Goal: Task Accomplishment & Management: Use online tool/utility

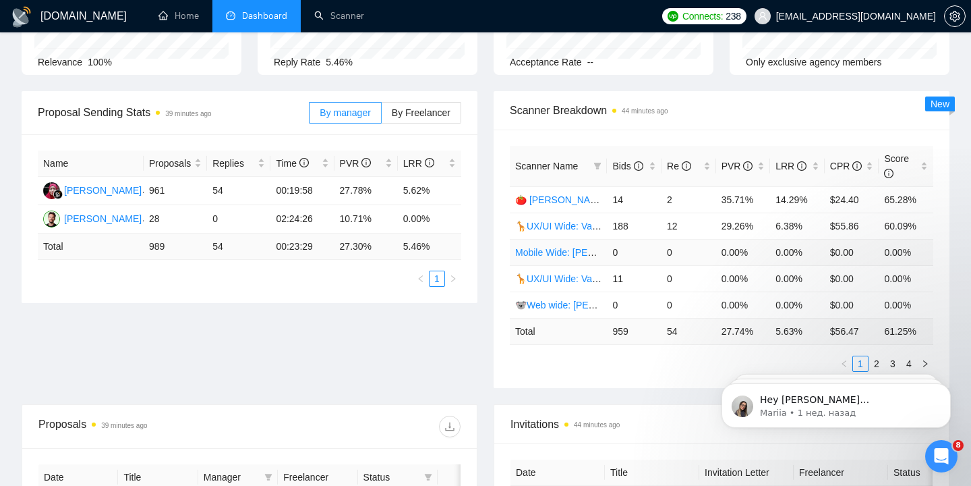
scroll to position [154, 0]
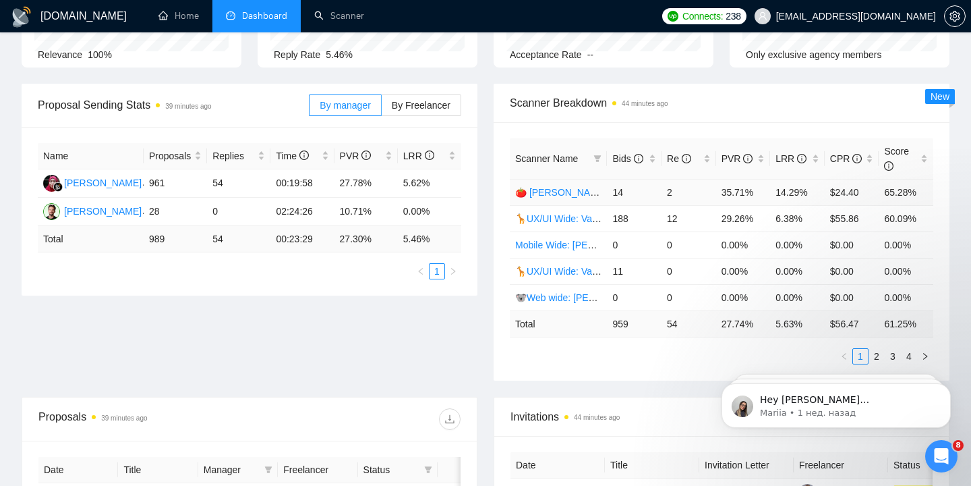
click at [557, 194] on link "🍅 [PERSON_NAME] | UX/UI Wide: 10.07 - Bid in Range" at bounding box center [635, 192] width 240 height 11
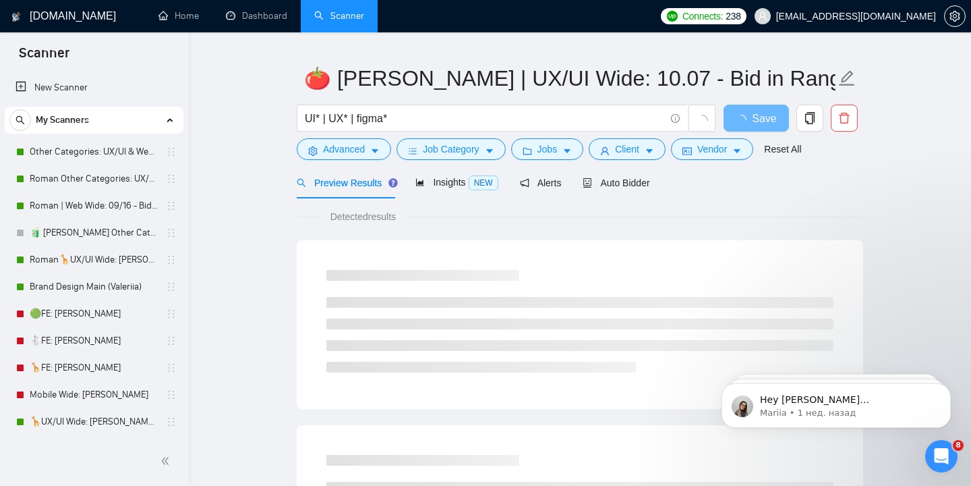
scroll to position [35, 0]
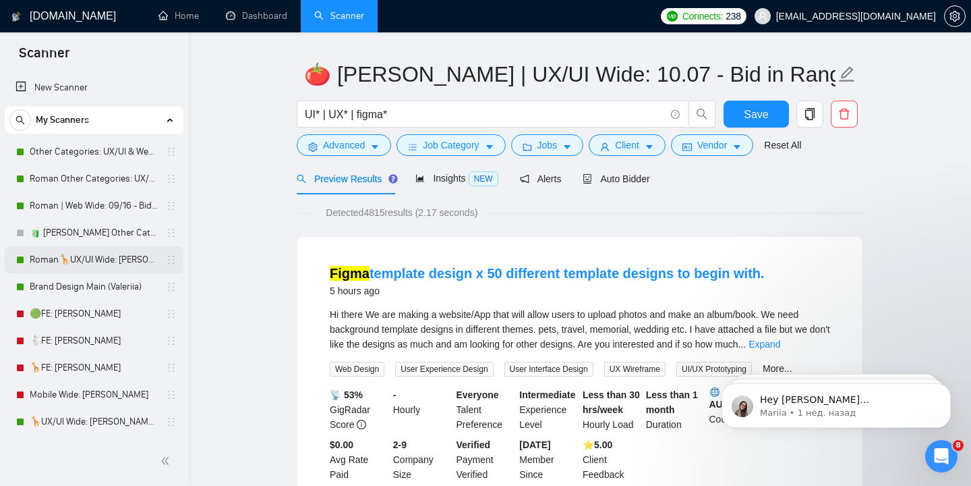
click at [81, 259] on link "Roman🦒UX/UI Wide: [PERSON_NAME] 03/07 quest 22/09" at bounding box center [94, 259] width 128 height 27
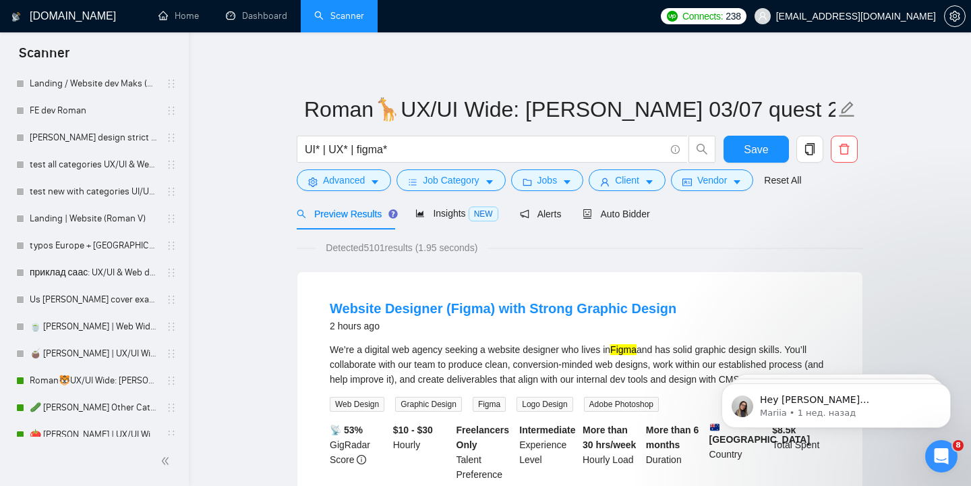
scroll to position [754, 0]
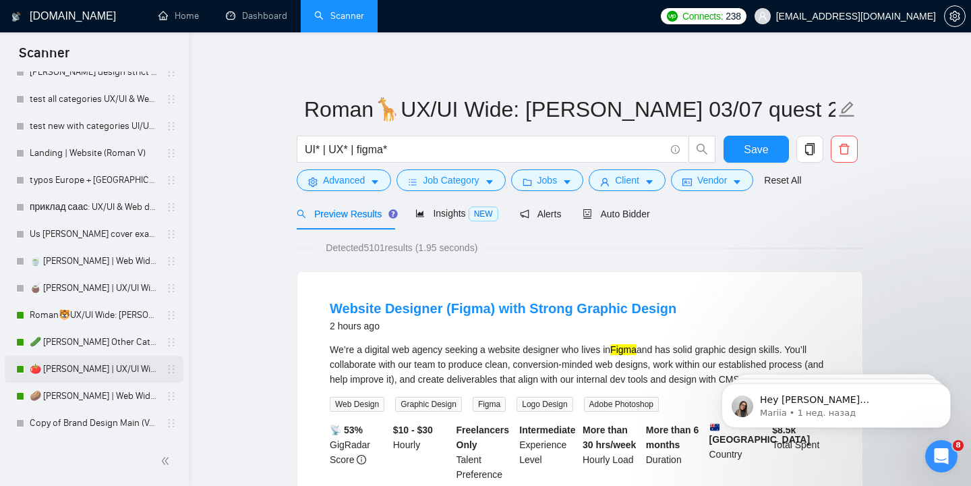
click at [107, 372] on link "🍅 [PERSON_NAME] | UX/UI Wide: 10.07 - Bid in Range" at bounding box center [94, 369] width 128 height 27
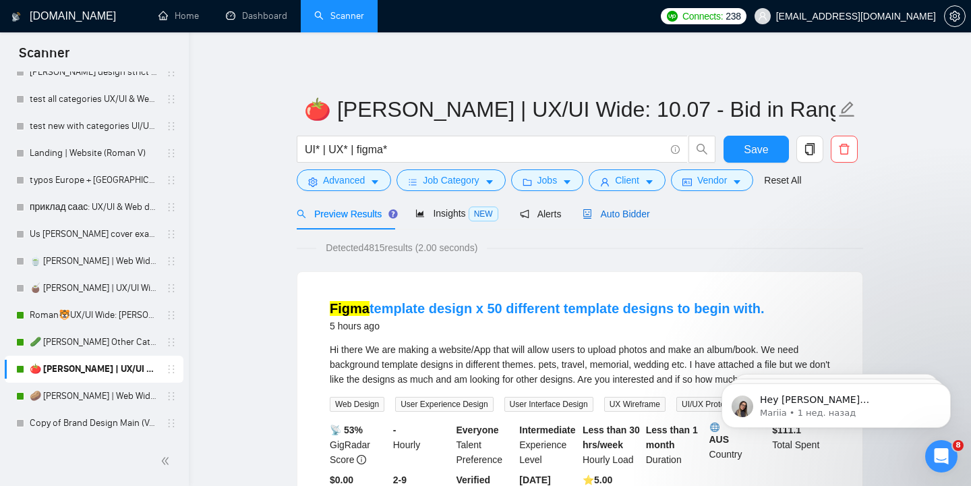
click at [638, 215] on span "Auto Bidder" at bounding box center [616, 213] width 67 height 11
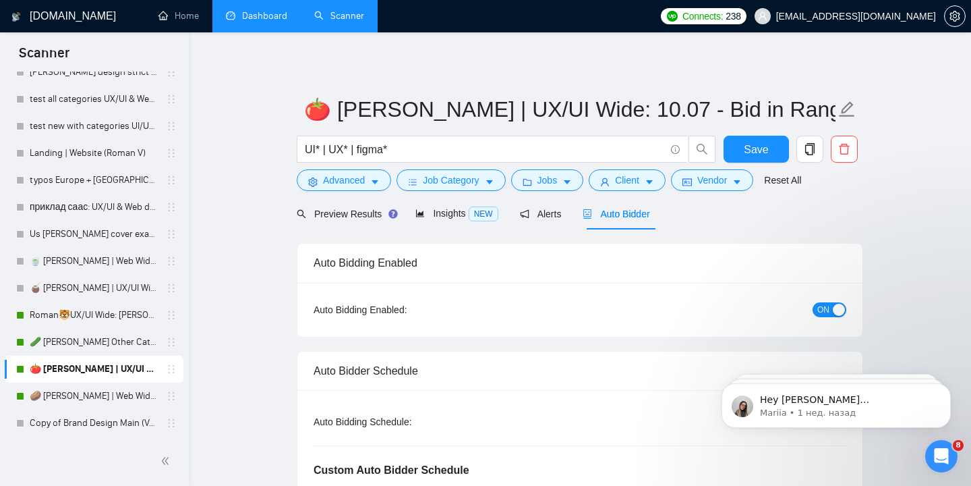
click at [257, 22] on link "Dashboard" at bounding box center [256, 15] width 61 height 11
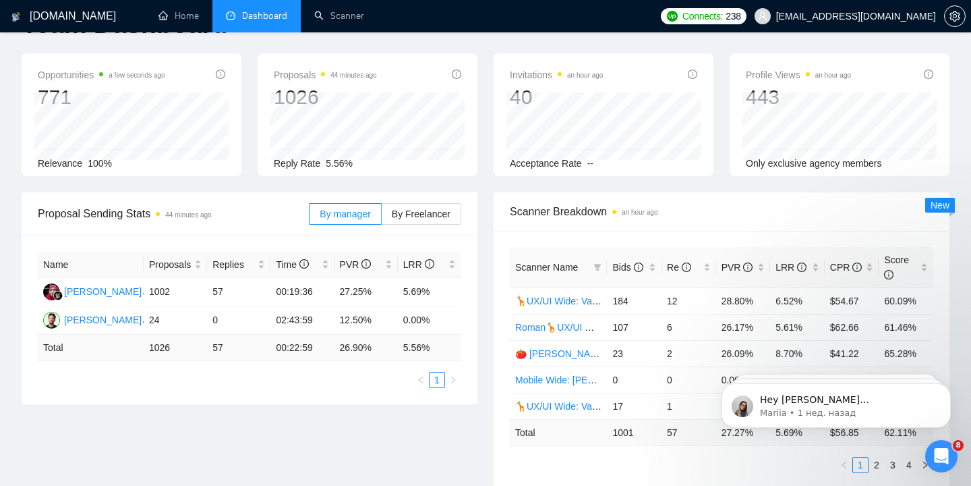
scroll to position [47, 0]
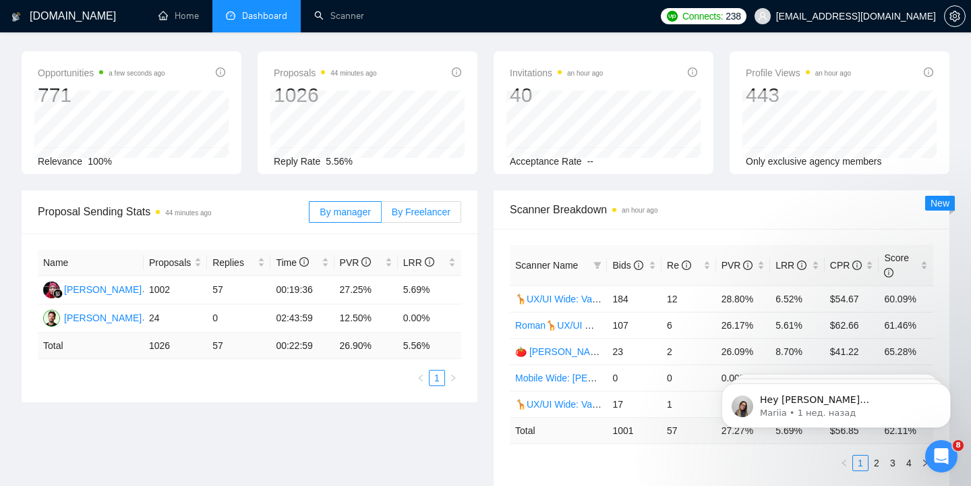
click at [414, 213] on span "By Freelancer" at bounding box center [421, 211] width 59 height 11
click at [382, 215] on input "By Freelancer" at bounding box center [382, 215] width 0 height 0
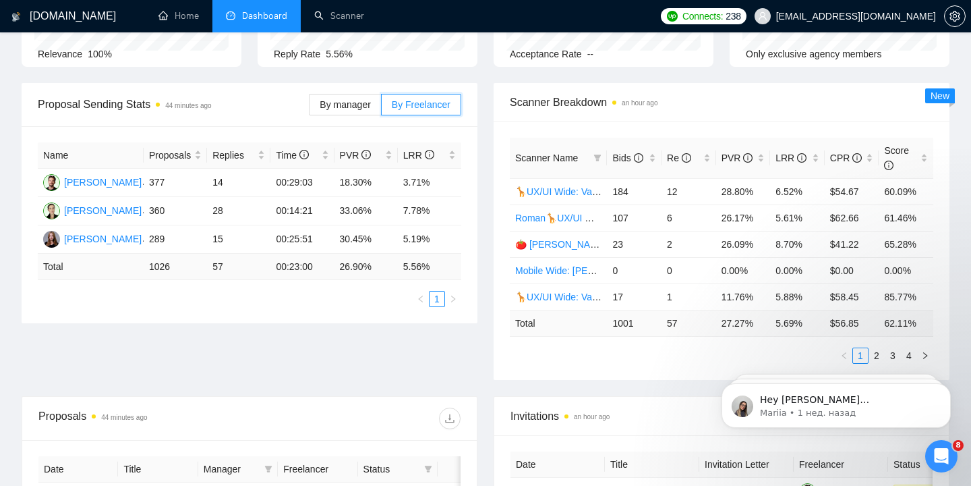
scroll to position [157, 0]
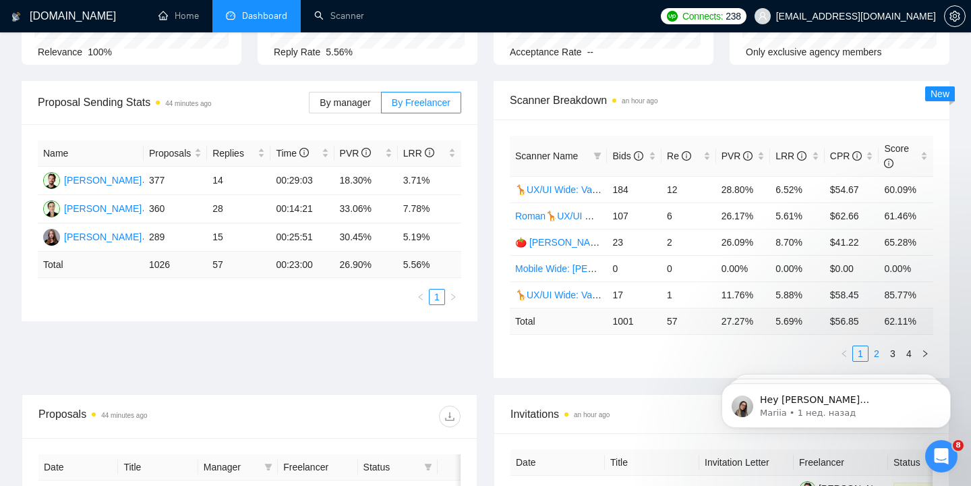
click at [875, 354] on link "2" at bounding box center [877, 353] width 15 height 15
click at [859, 355] on iframe at bounding box center [837, 402] width 270 height 94
click at [893, 354] on link "3" at bounding box center [893, 353] width 15 height 15
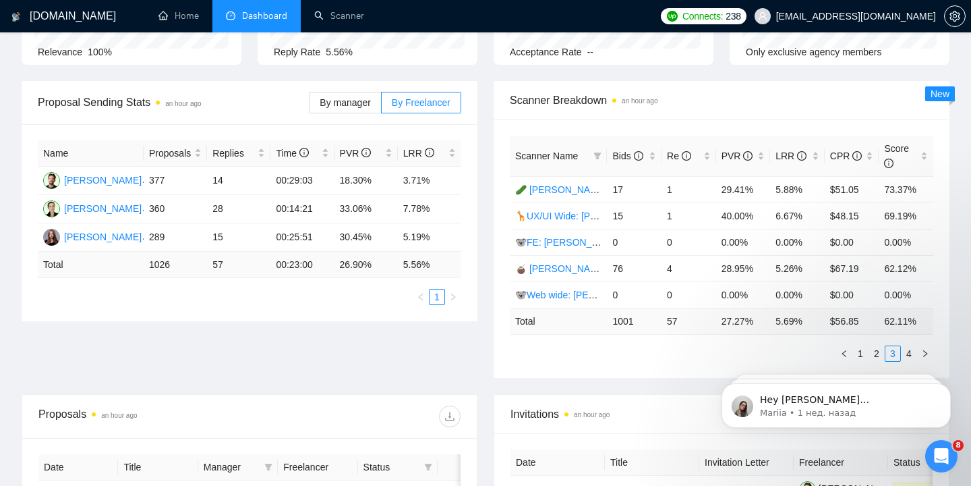
click at [855, 355] on html "Hey [PERSON_NAME][EMAIL_ADDRESS][DOMAIN_NAME], Looks like your Upwork agency [P…" at bounding box center [837, 402] width 270 height 94
click at [909, 352] on link "4" at bounding box center [909, 353] width 15 height 15
click at [888, 355] on html "Hey [PERSON_NAME][EMAIL_ADDRESS][DOMAIN_NAME], Looks like your Upwork agency [P…" at bounding box center [837, 402] width 270 height 94
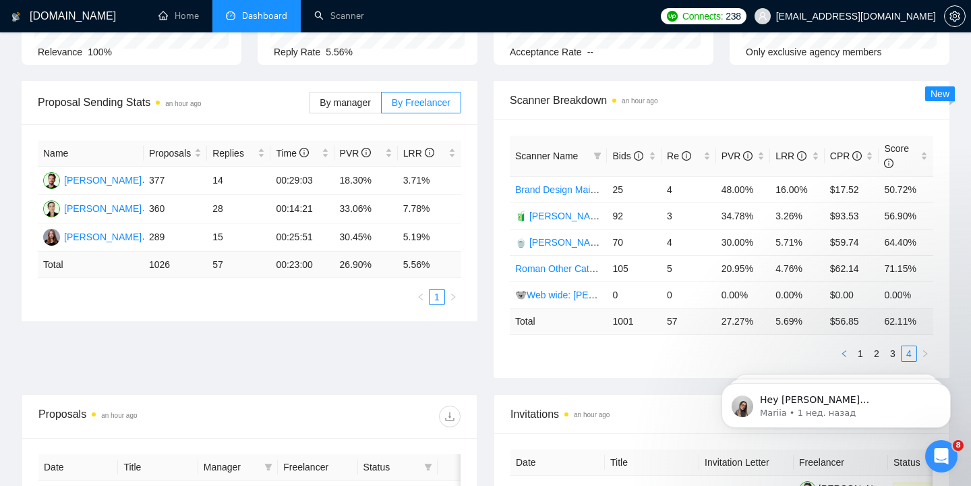
click at [845, 352] on icon "left" at bounding box center [845, 353] width 8 height 8
click at [911, 354] on link "4" at bounding box center [909, 353] width 15 height 15
click at [859, 355] on iframe at bounding box center [837, 402] width 270 height 94
click at [843, 353] on icon "left" at bounding box center [844, 353] width 4 height 7
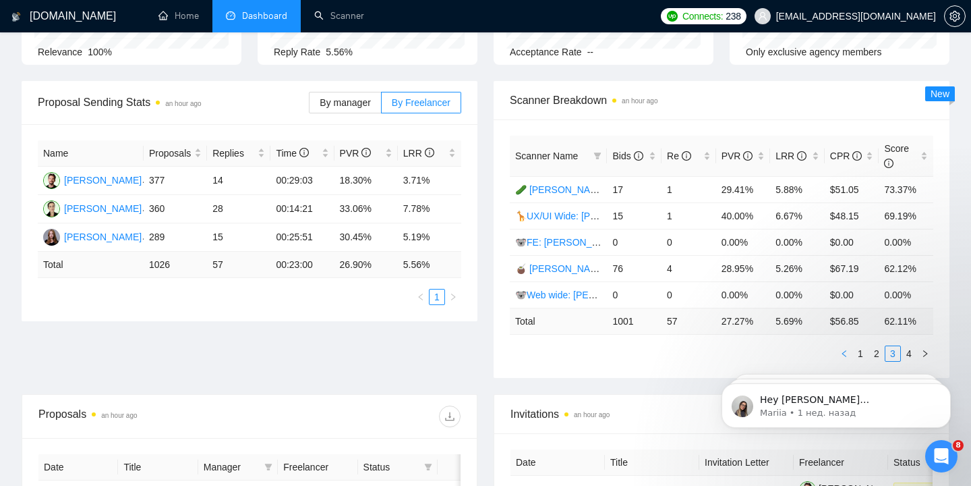
click at [843, 353] on icon "left" at bounding box center [844, 353] width 4 height 7
click at [575, 237] on link "🍅 [PERSON_NAME] | UX/UI Wide: 10.07 - Bid in Range" at bounding box center [635, 242] width 240 height 11
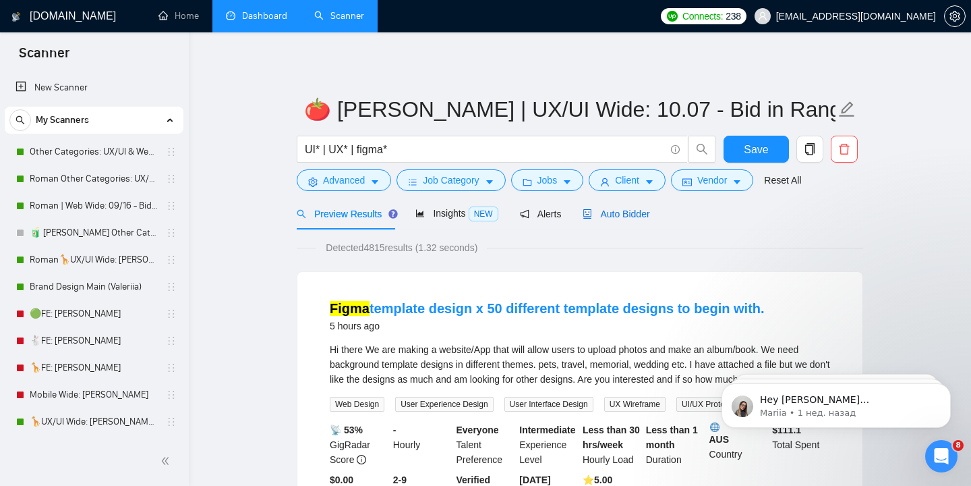
click at [627, 213] on span "Auto Bidder" at bounding box center [616, 213] width 67 height 11
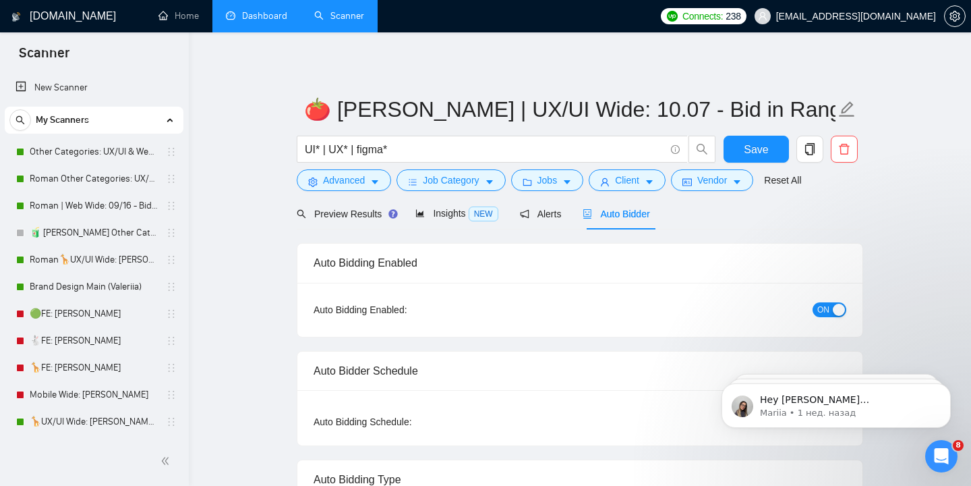
radio input "false"
radio input "true"
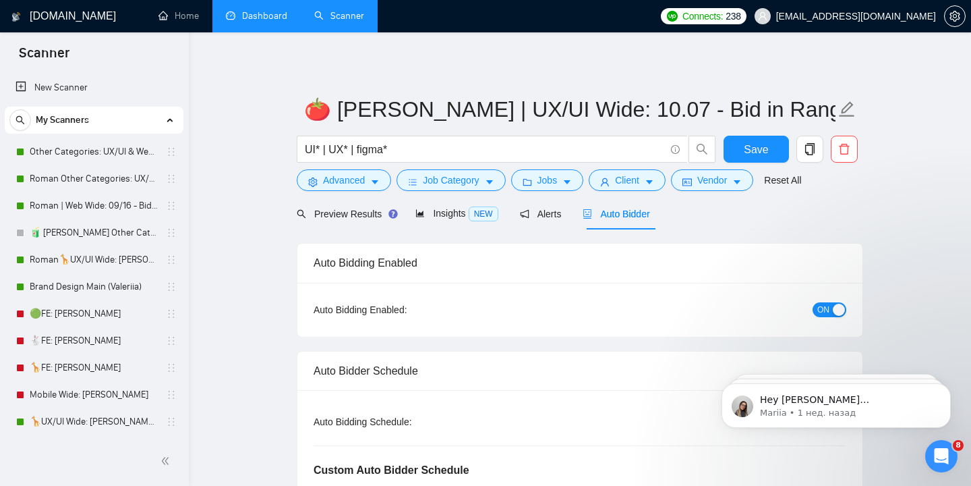
click at [270, 13] on link "Dashboard" at bounding box center [256, 15] width 61 height 11
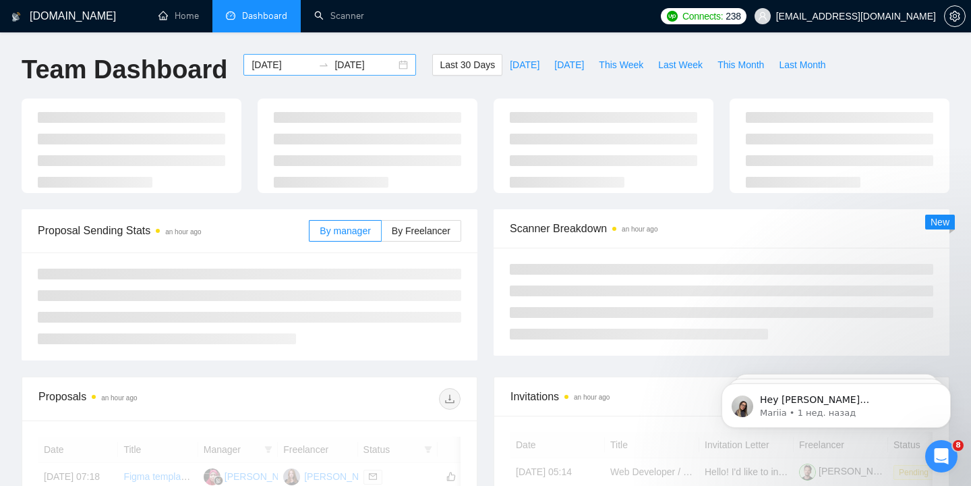
click at [318, 70] on div "[DATE] [DATE]" at bounding box center [330, 65] width 173 height 22
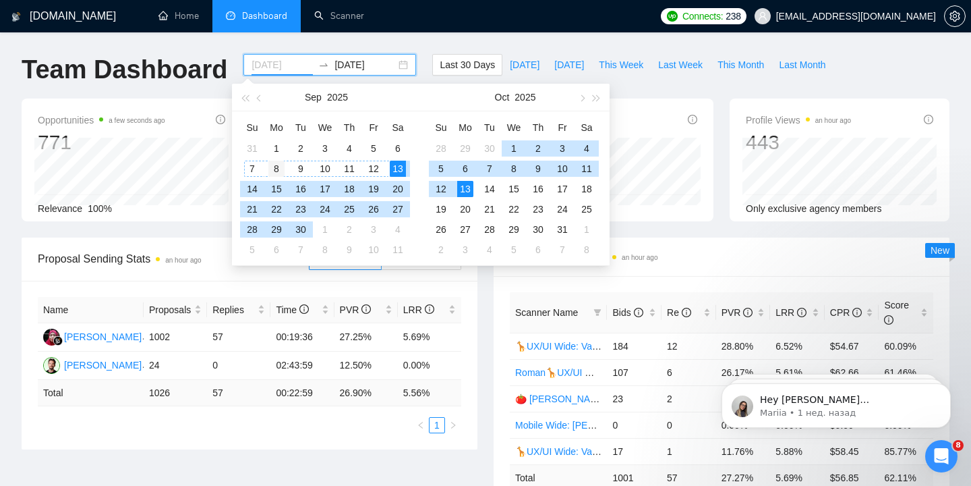
type input "[DATE]"
click at [276, 171] on div "8" at bounding box center [277, 169] width 16 height 16
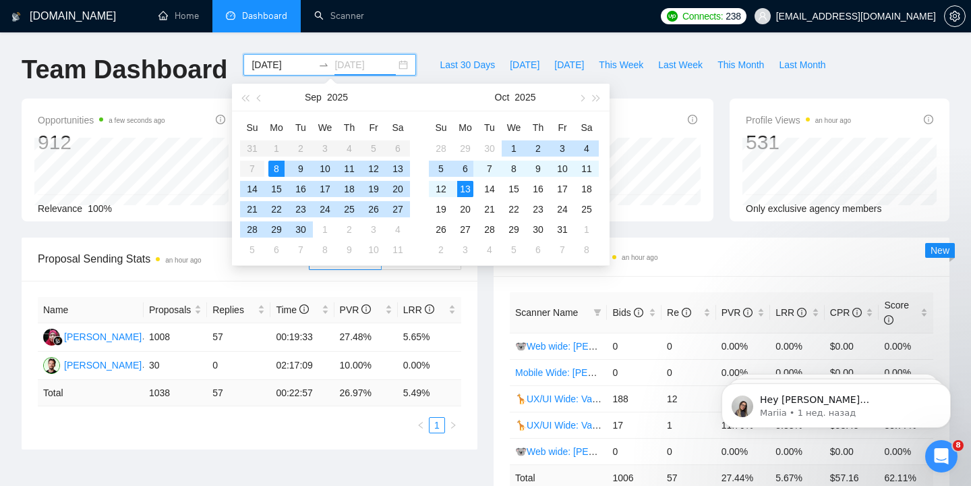
type input "[DATE]"
click at [464, 170] on div "6" at bounding box center [465, 169] width 16 height 16
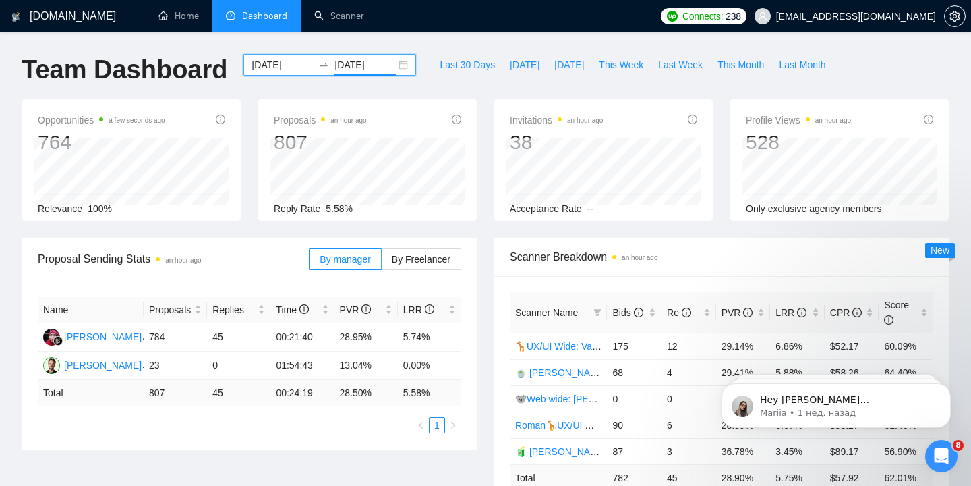
click at [289, 62] on input "[DATE]" at bounding box center [282, 64] width 61 height 15
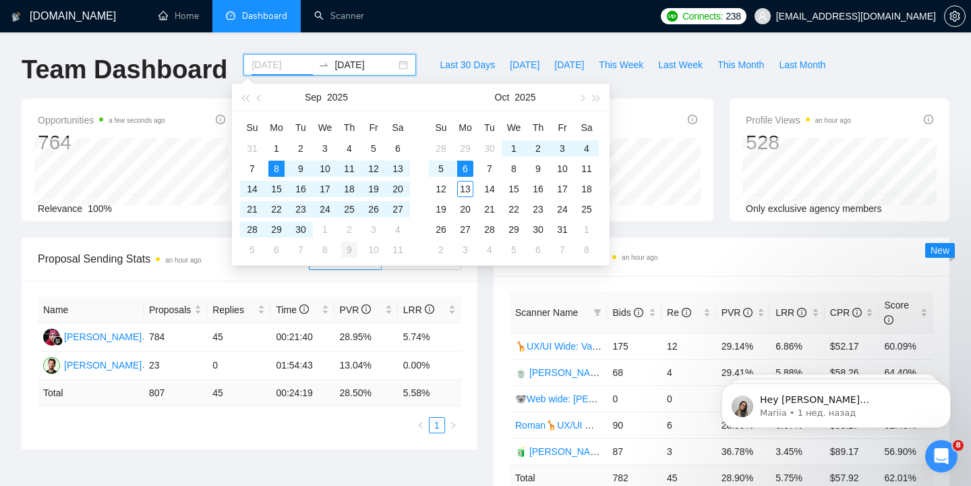
type input "[DATE]"
click at [354, 250] on div "9" at bounding box center [349, 250] width 16 height 16
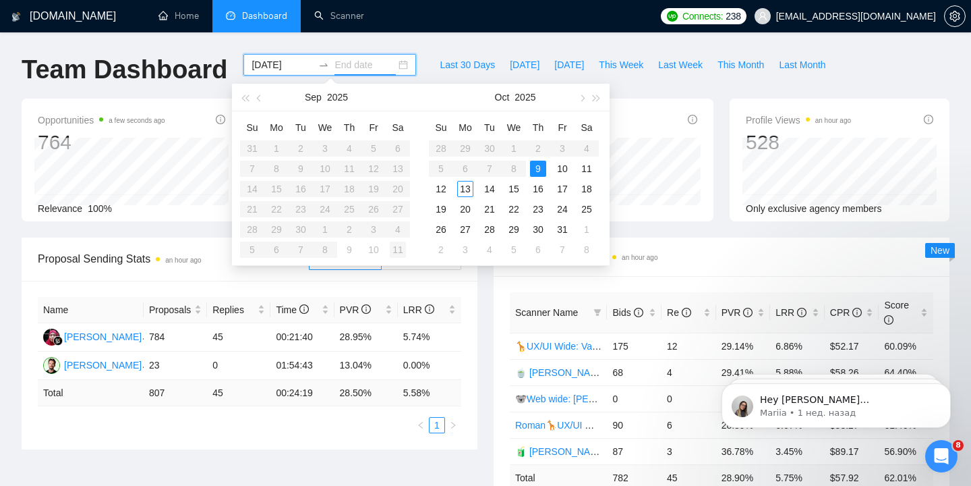
type input "[DATE]"
click at [265, 71] on input "[DATE]" at bounding box center [282, 64] width 61 height 15
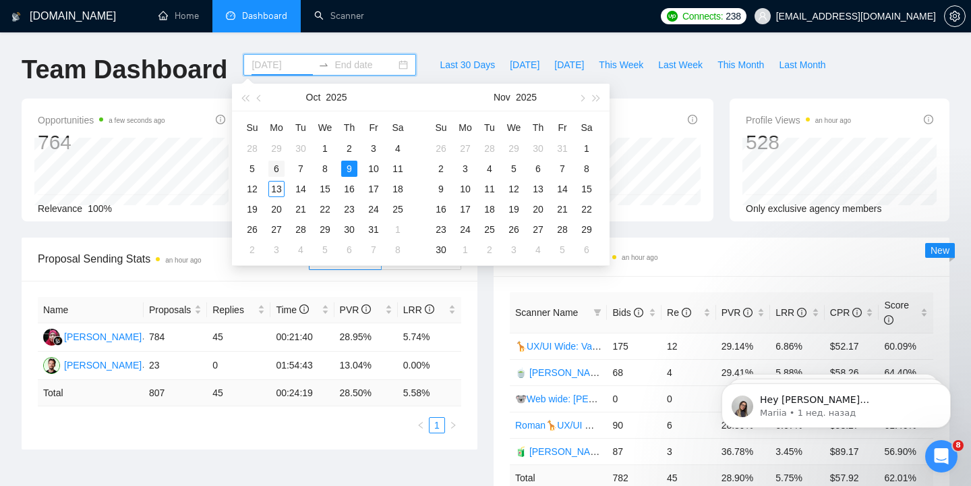
type input "[DATE]"
click at [276, 167] on div "6" at bounding box center [277, 169] width 16 height 16
click at [387, 66] on div "[DATE]" at bounding box center [330, 65] width 173 height 22
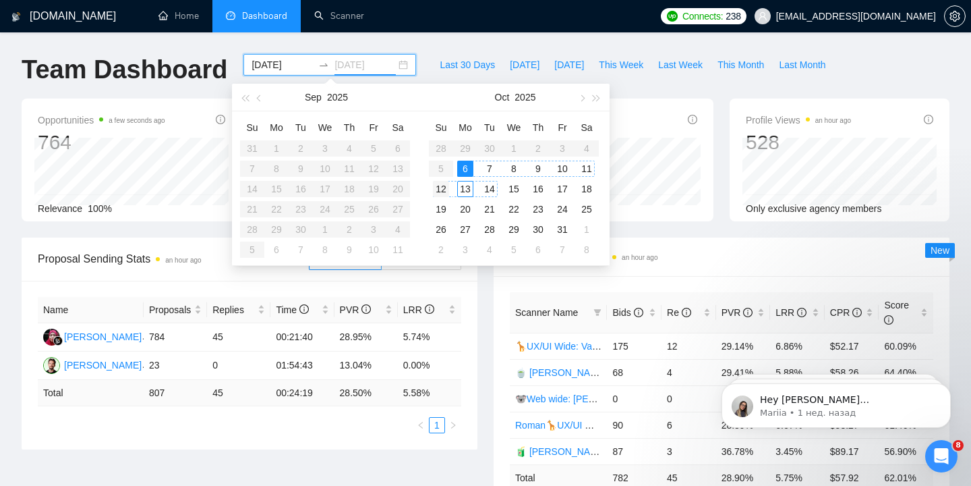
type input "[DATE]"
click at [442, 192] on div "12" at bounding box center [441, 189] width 16 height 16
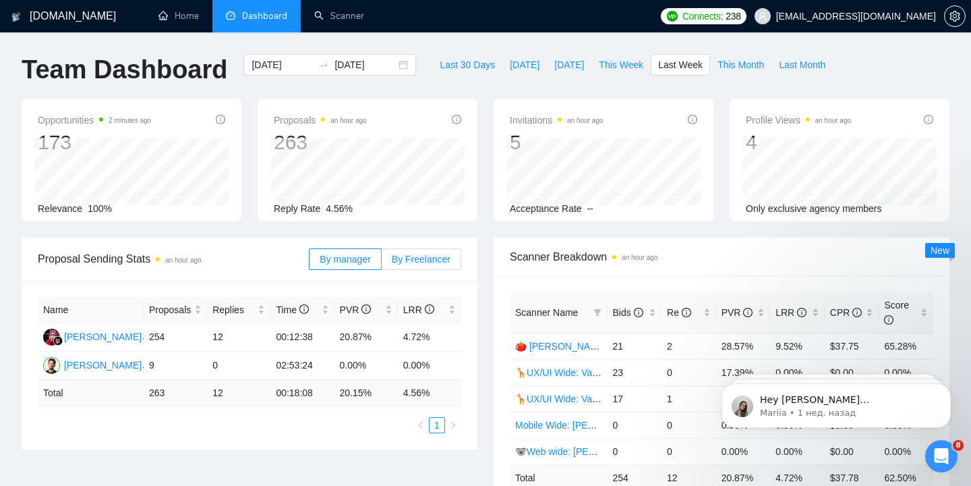
click at [416, 264] on label "By Freelancer" at bounding box center [422, 259] width 80 height 22
click at [382, 262] on input "By Freelancer" at bounding box center [382, 262] width 0 height 0
click at [416, 264] on label "By Freelancer" at bounding box center [422, 259] width 80 height 22
click at [382, 262] on input "By Freelancer" at bounding box center [382, 262] width 0 height 0
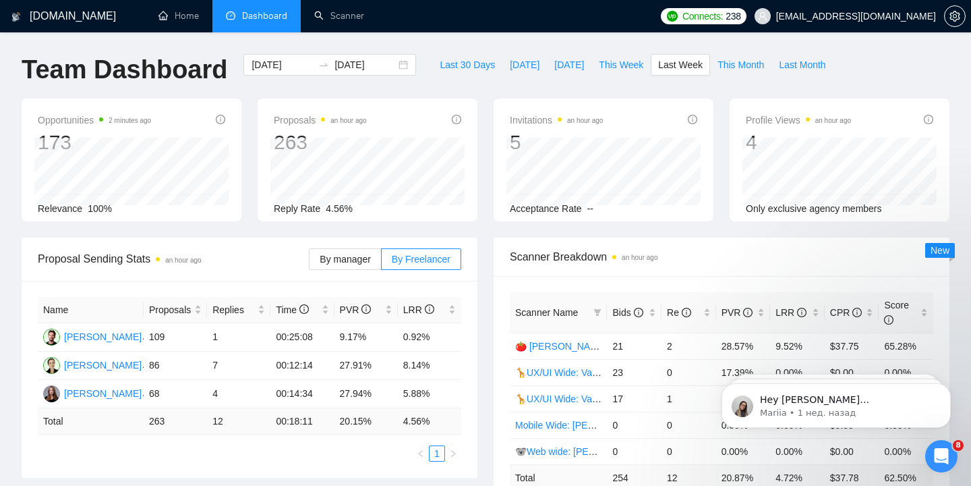
click at [264, 443] on div "Name Proposals Replies Time PVR LRR Roman Van 109 1 00:25:08 9.17% 0.92% [PERSO…" at bounding box center [250, 379] width 424 height 165
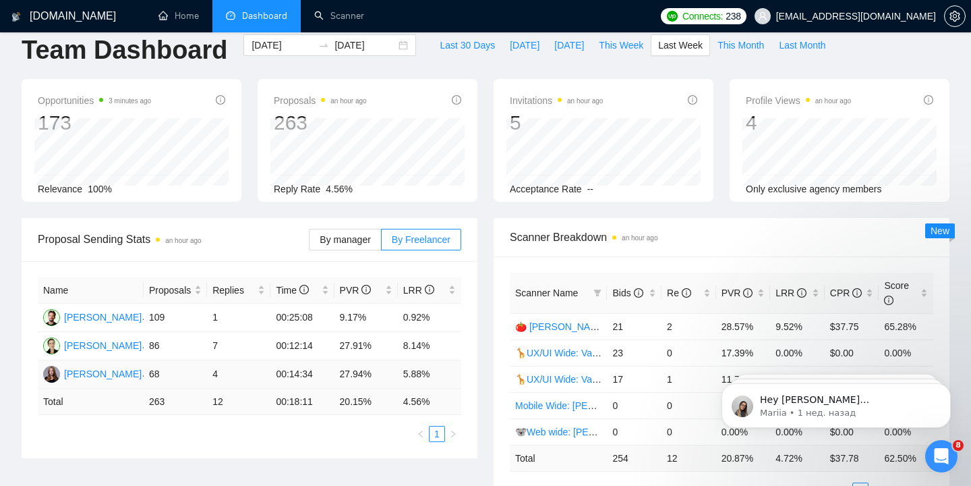
scroll to position [15, 0]
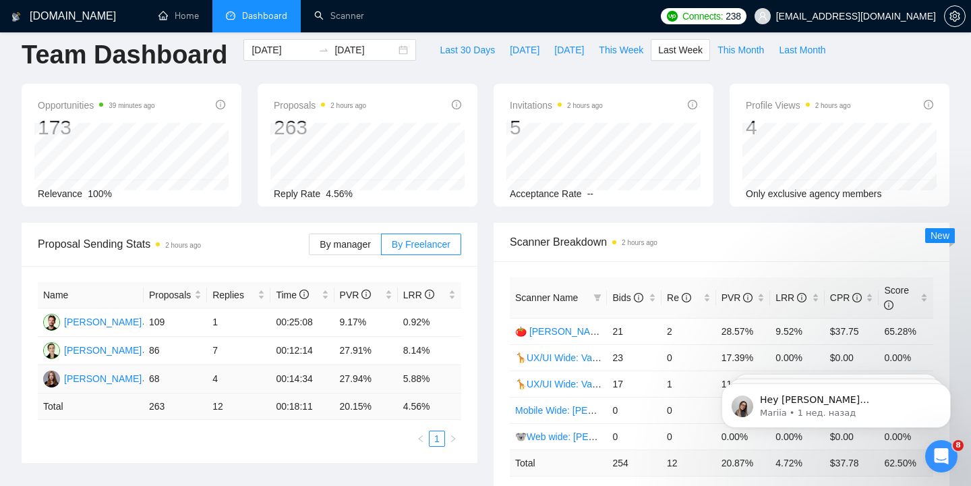
click at [214, 378] on td "4" at bounding box center [238, 379] width 63 height 28
click at [297, 379] on td "00:14:34" at bounding box center [302, 379] width 63 height 28
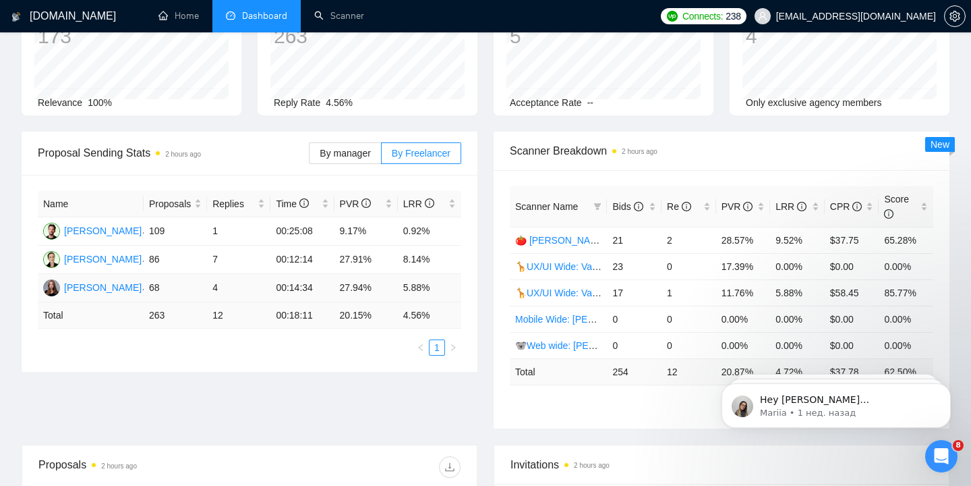
scroll to position [109, 0]
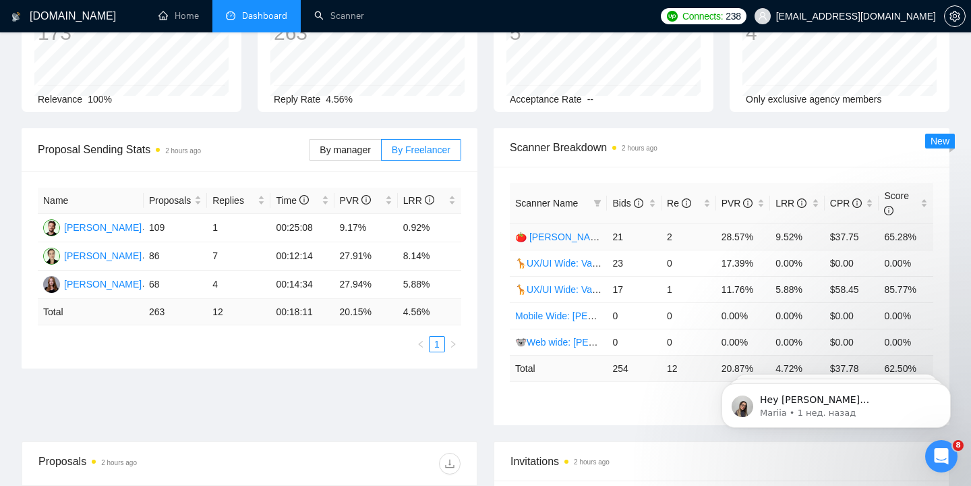
click at [670, 235] on td "2" at bounding box center [689, 236] width 55 height 26
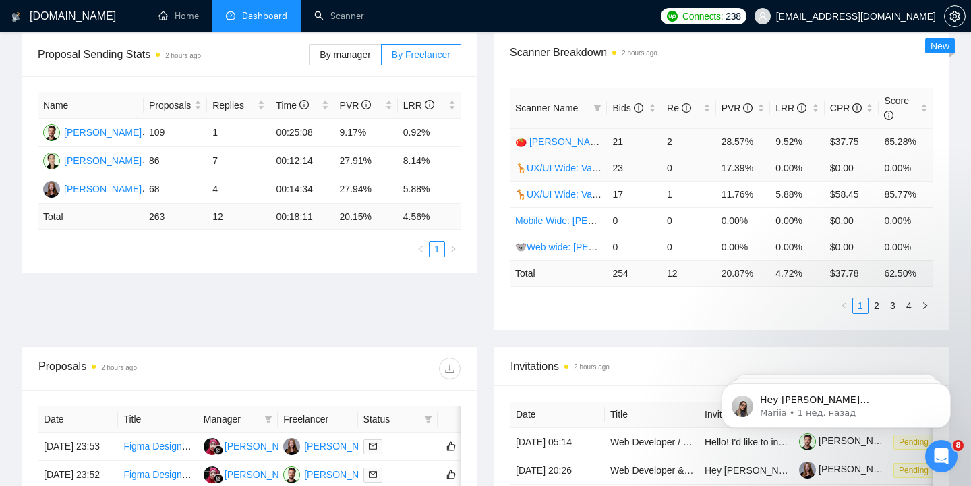
scroll to position [208, 0]
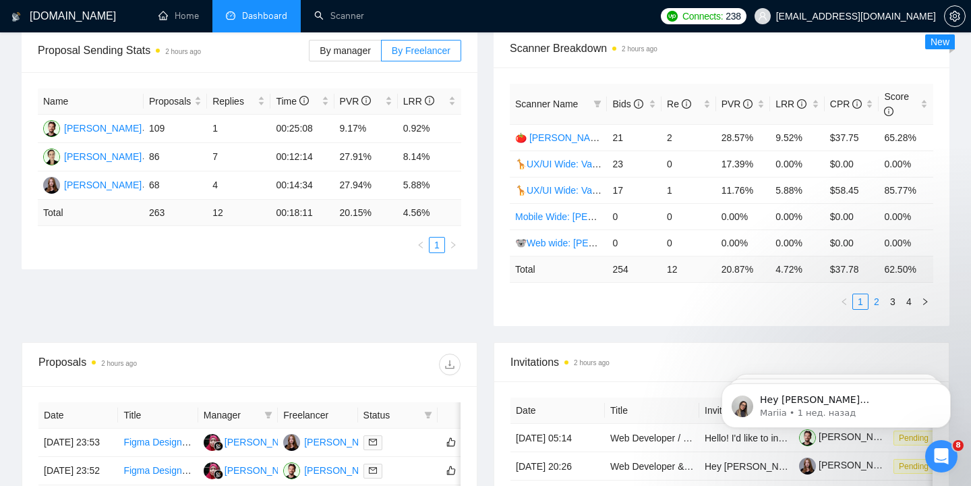
click at [878, 302] on link "2" at bounding box center [877, 301] width 15 height 15
click at [617, 138] on td "10" at bounding box center [634, 137] width 55 height 26
click at [565, 142] on link "🥔 [PERSON_NAME] | Web Wide: 10/07 - Bid in Range" at bounding box center [632, 137] width 234 height 11
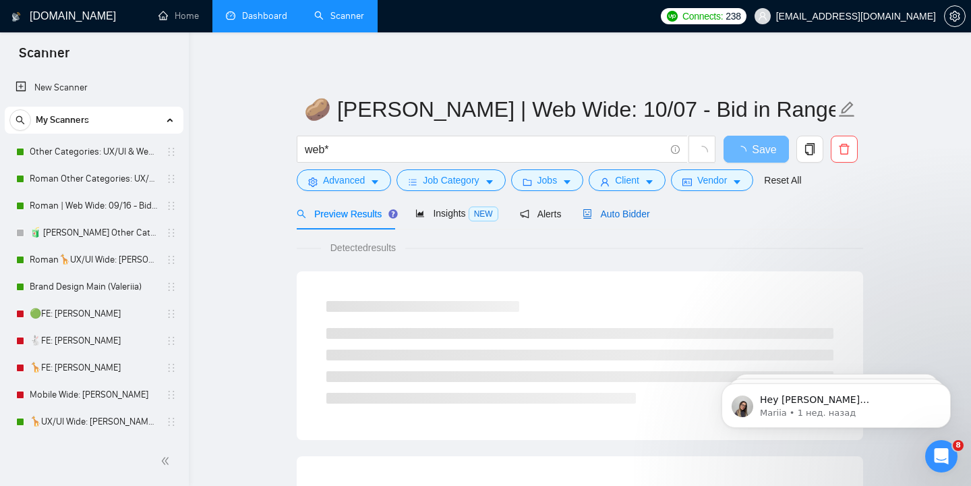
click at [629, 216] on span "Auto Bidder" at bounding box center [616, 213] width 67 height 11
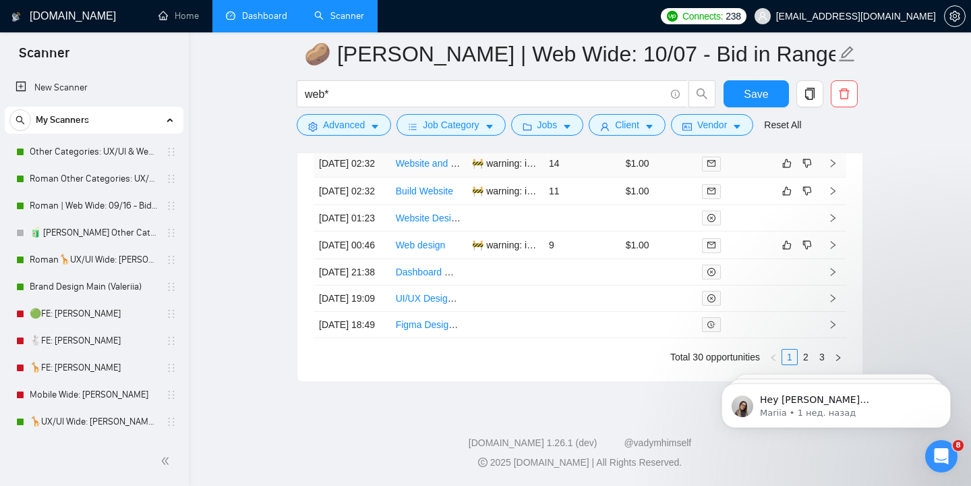
scroll to position [3911, 0]
click at [798, 359] on html "Hey [PERSON_NAME][EMAIL_ADDRESS][DOMAIN_NAME], Looks like your Upwork agency [P…" at bounding box center [837, 402] width 270 height 94
click at [829, 356] on html "Hey [PERSON_NAME][EMAIL_ADDRESS][DOMAIN_NAME], Looks like your Upwork agency [P…" at bounding box center [837, 402] width 270 height 94
click at [801, 356] on html "Hey [PERSON_NAME][EMAIL_ADDRESS][DOMAIN_NAME], Looks like your Upwork agency [P…" at bounding box center [837, 402] width 270 height 94
click at [799, 356] on html "Hey [PERSON_NAME][EMAIL_ADDRESS][DOMAIN_NAME], Looks like your Upwork agency [P…" at bounding box center [837, 402] width 270 height 94
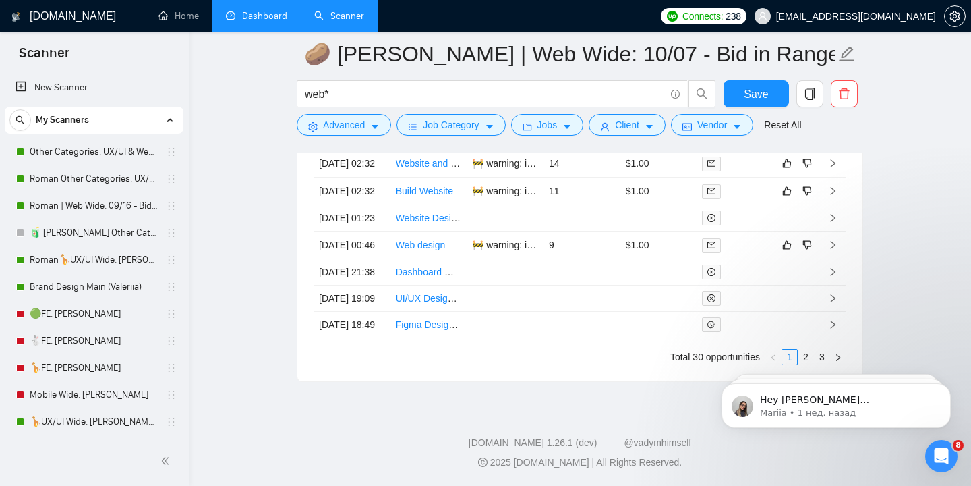
click at [815, 357] on html "Hey [PERSON_NAME][EMAIL_ADDRESS][DOMAIN_NAME], Looks like your Upwork agency [P…" at bounding box center [837, 402] width 270 height 94
click at [830, 357] on html "Hey [PERSON_NAME][EMAIL_ADDRESS][DOMAIN_NAME], Looks like your Upwork agency [P…" at bounding box center [837, 402] width 270 height 94
click at [828, 358] on html "Hey [PERSON_NAME][EMAIL_ADDRESS][DOMAIN_NAME], Looks like your Upwork agency [P…" at bounding box center [837, 402] width 270 height 94
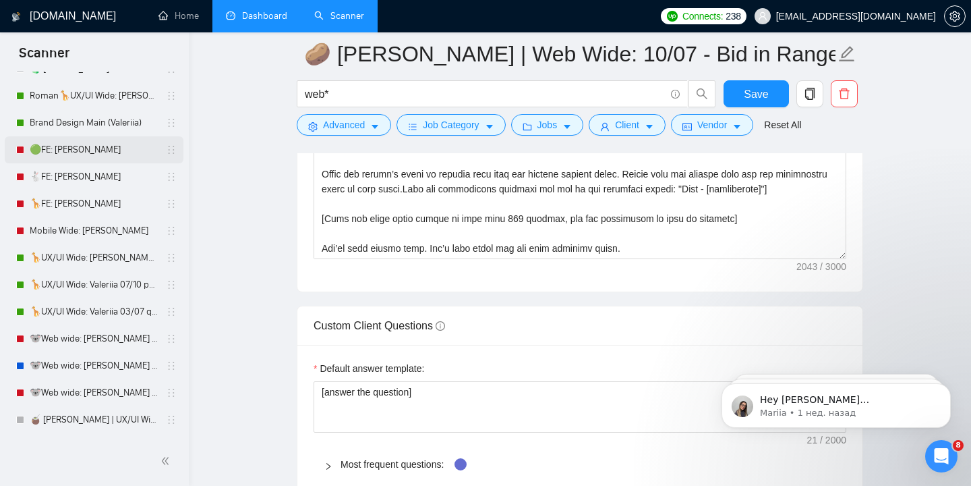
scroll to position [0, 0]
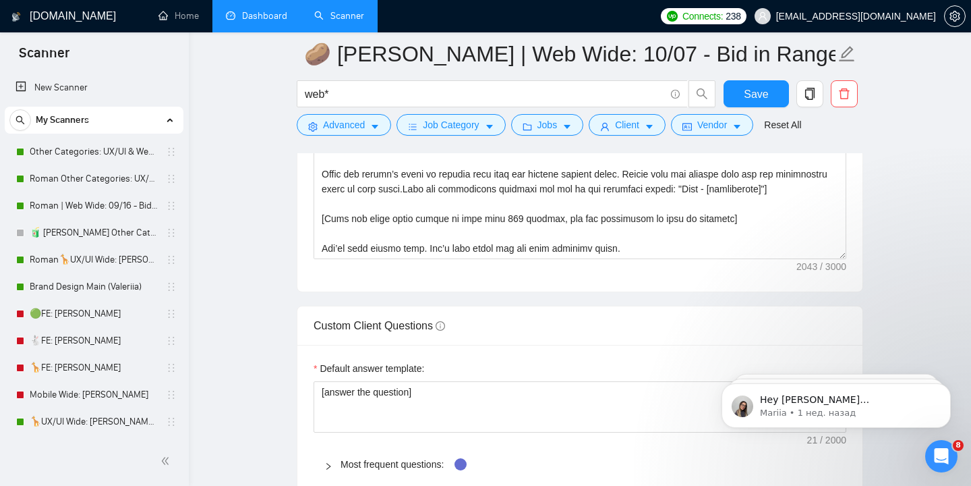
click at [895, 92] on main "🥔 [PERSON_NAME] | Web Wide: 10/07 - Bid in Range web* Save Advanced Job Categor…" at bounding box center [579, 121] width 739 height 4098
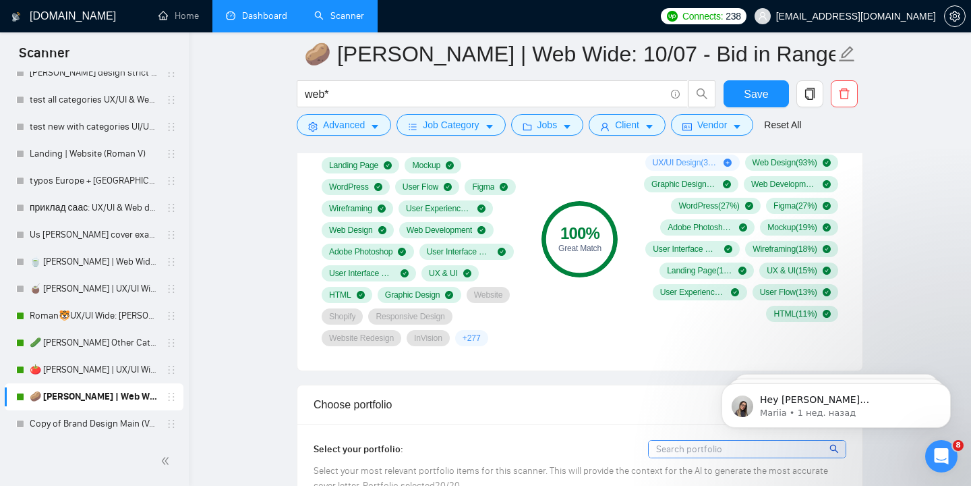
scroll to position [754, 0]
click at [78, 368] on link "🍅 [PERSON_NAME] | UX/UI Wide: 10.07 - Bid in Range" at bounding box center [94, 369] width 128 height 27
